Goal: Task Accomplishment & Management: Manage account settings

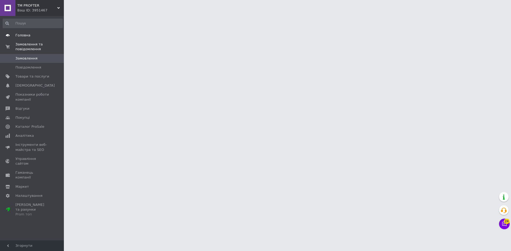
click at [23, 33] on span "Головна" at bounding box center [22, 35] width 15 height 5
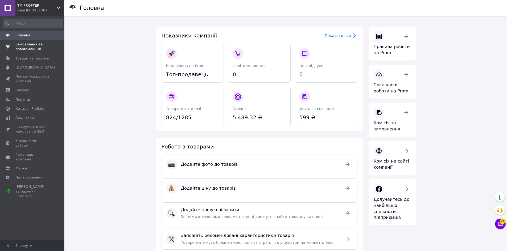
click at [23, 47] on span "Замовлення та повідомлення" at bounding box center [32, 47] width 34 height 10
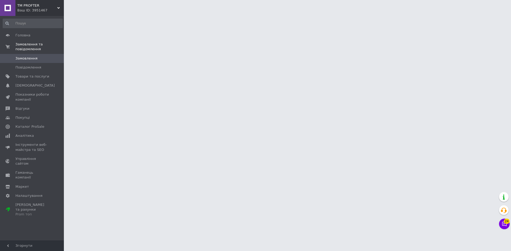
click at [23, 56] on span "Замовлення" at bounding box center [26, 58] width 22 height 5
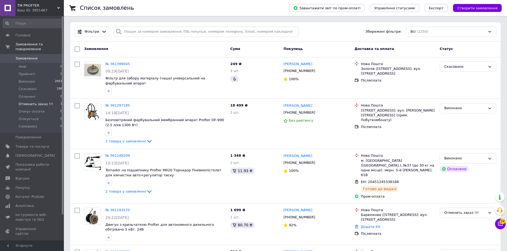
click at [32, 102] on span "Отменить заказ !!!" at bounding box center [36, 104] width 34 height 5
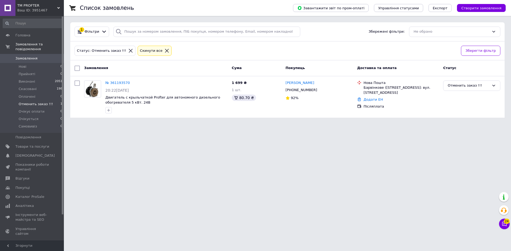
click at [18, 56] on span "Замовлення" at bounding box center [26, 58] width 22 height 5
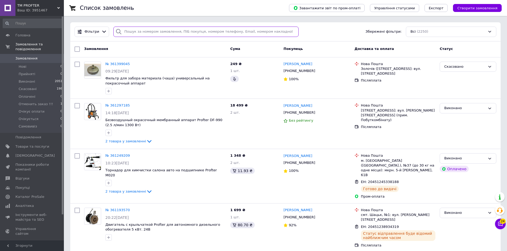
click at [155, 33] on input "search" at bounding box center [205, 32] width 185 height 10
type input "морозько"
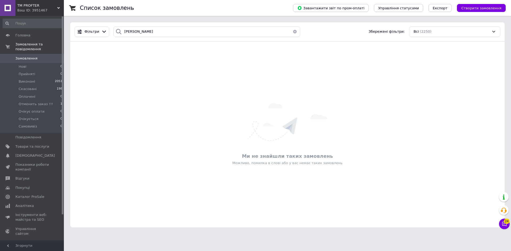
click at [293, 32] on button "button" at bounding box center [294, 32] width 11 height 10
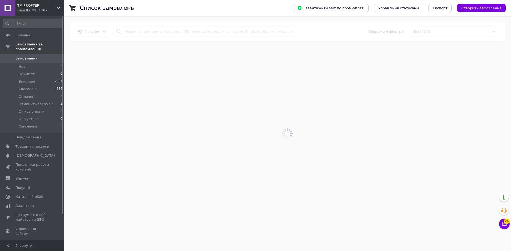
click at [202, 31] on div at bounding box center [287, 133] width 447 height 235
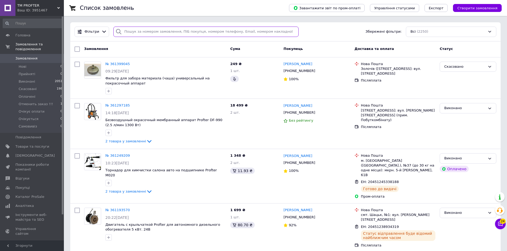
click at [131, 31] on input "search" at bounding box center [205, 32] width 185 height 10
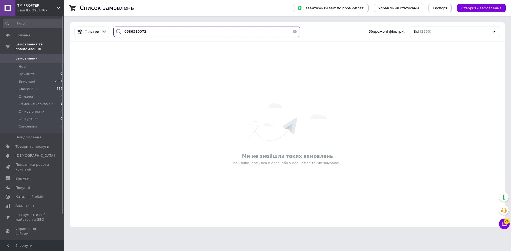
type input "0686310072"
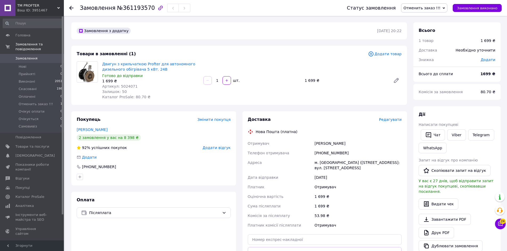
click at [394, 119] on span "Редагувати" at bounding box center [390, 120] width 23 height 4
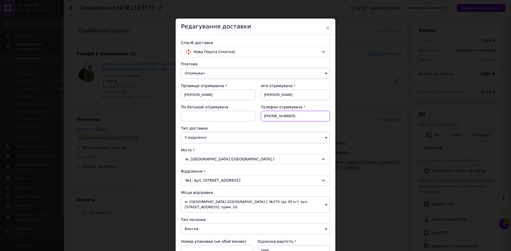
drag, startPoint x: 293, startPoint y: 115, endPoint x: 269, endPoint y: 116, distance: 23.4
click at [269, 116] on input "[PHONE_NUMBER]" at bounding box center [295, 116] width 69 height 11
paste input "968944890"
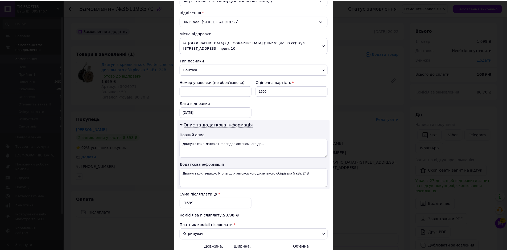
scroll to position [214, 0]
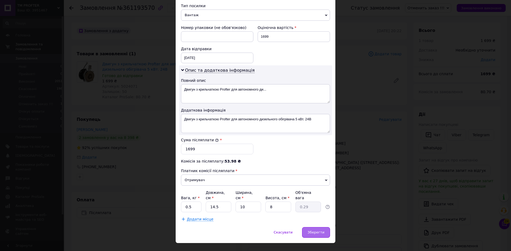
type input "[PHONE_NUMBER]"
click at [314, 231] on span "Зберегти" at bounding box center [315, 233] width 17 height 4
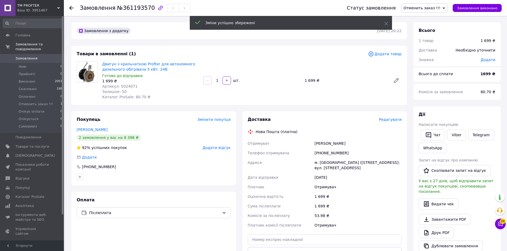
scroll to position [133, 0]
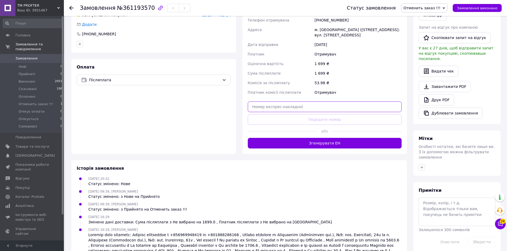
paste input "20451238934319"
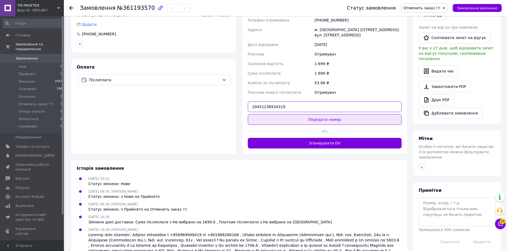
type input "20451238934319"
click at [308, 120] on button "Передати номер" at bounding box center [325, 119] width 154 height 11
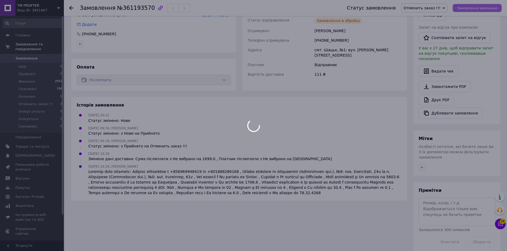
scroll to position [130, 0]
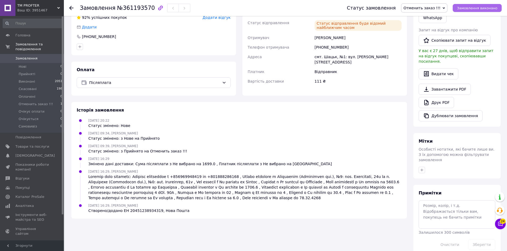
click at [483, 9] on span "Замовлення виконано" at bounding box center [477, 8] width 40 height 4
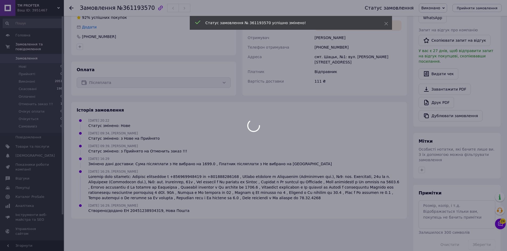
scroll to position [121, 0]
